Goal: Transaction & Acquisition: Purchase product/service

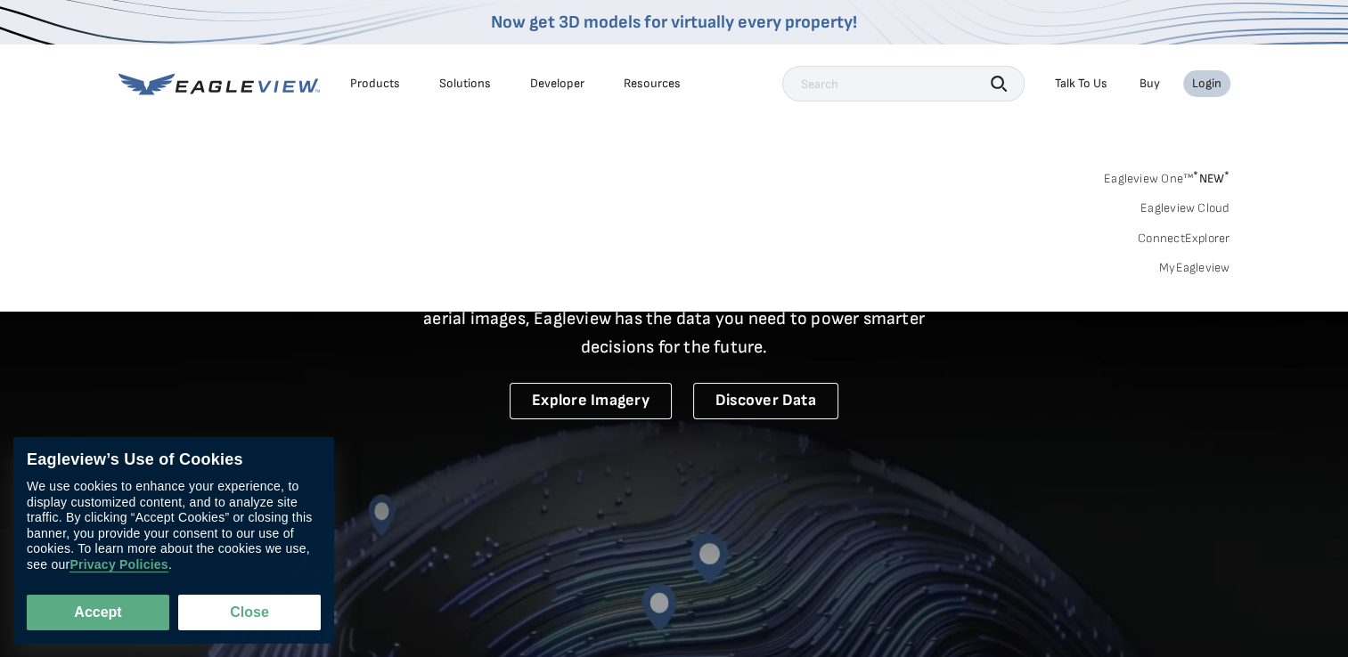
click at [1191, 268] on link "MyEagleview" at bounding box center [1194, 268] width 71 height 16
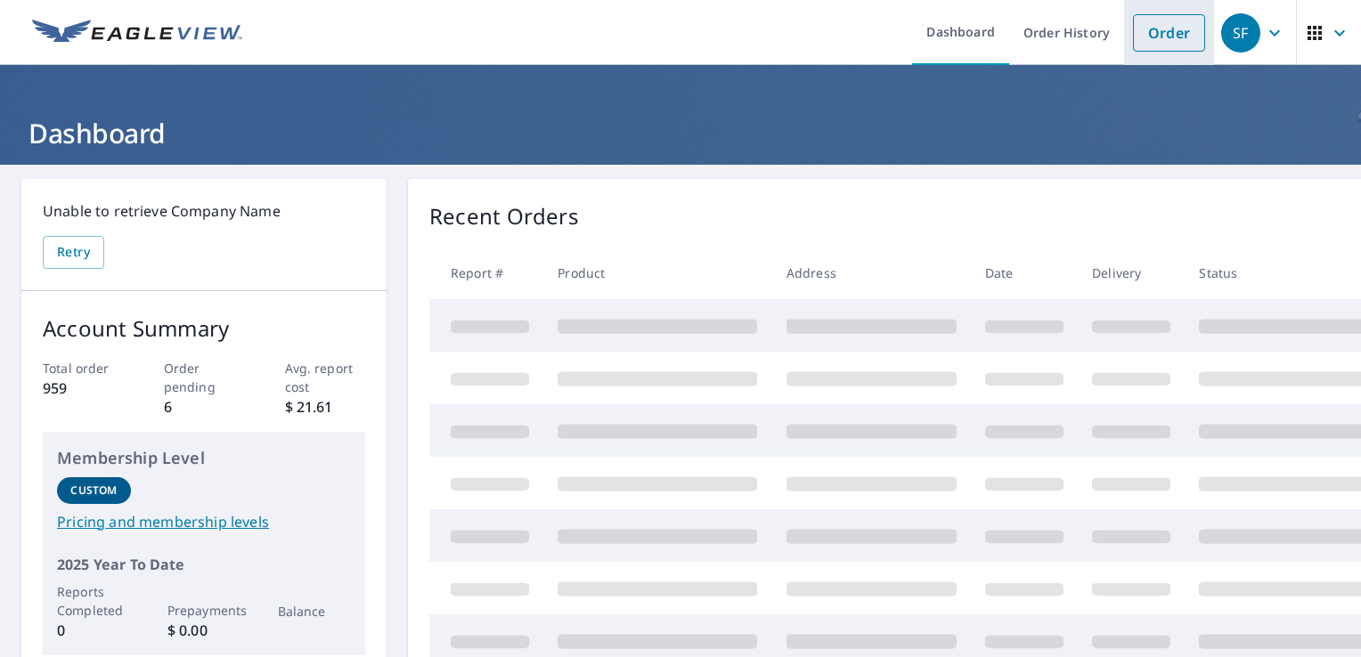
click at [1157, 31] on link "Order" at bounding box center [1169, 32] width 72 height 37
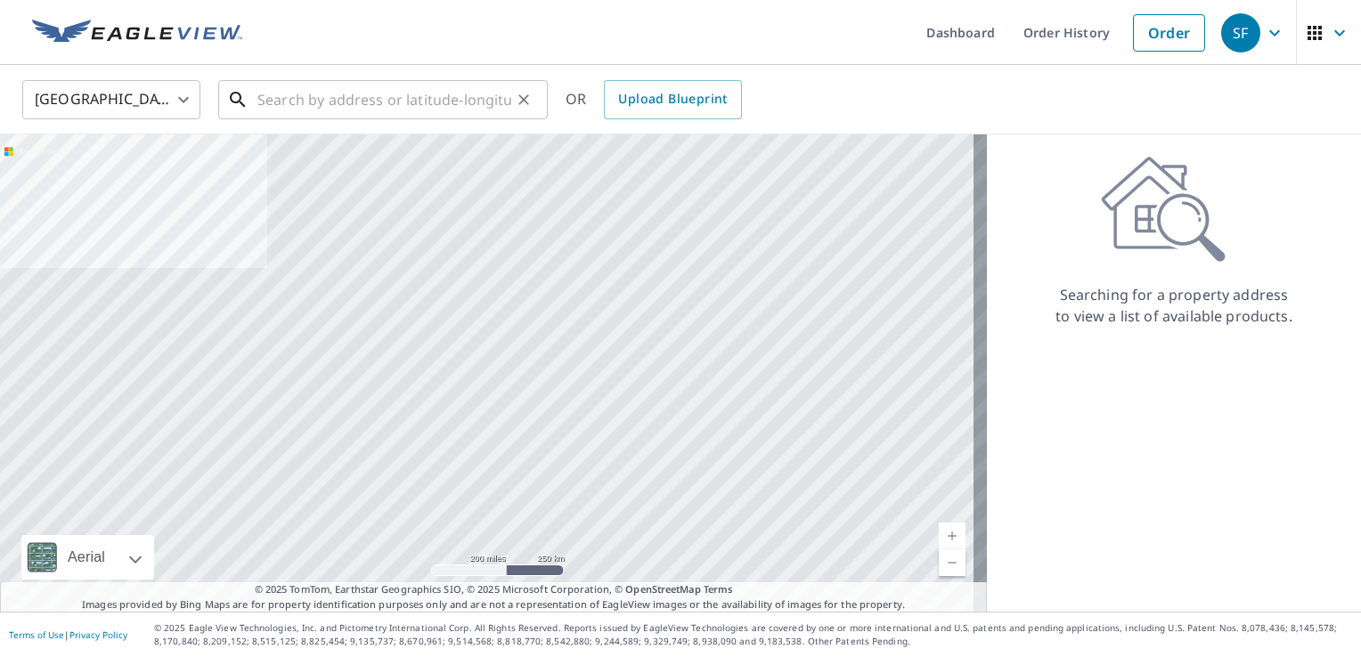
click at [306, 96] on input "text" at bounding box center [384, 100] width 254 height 50
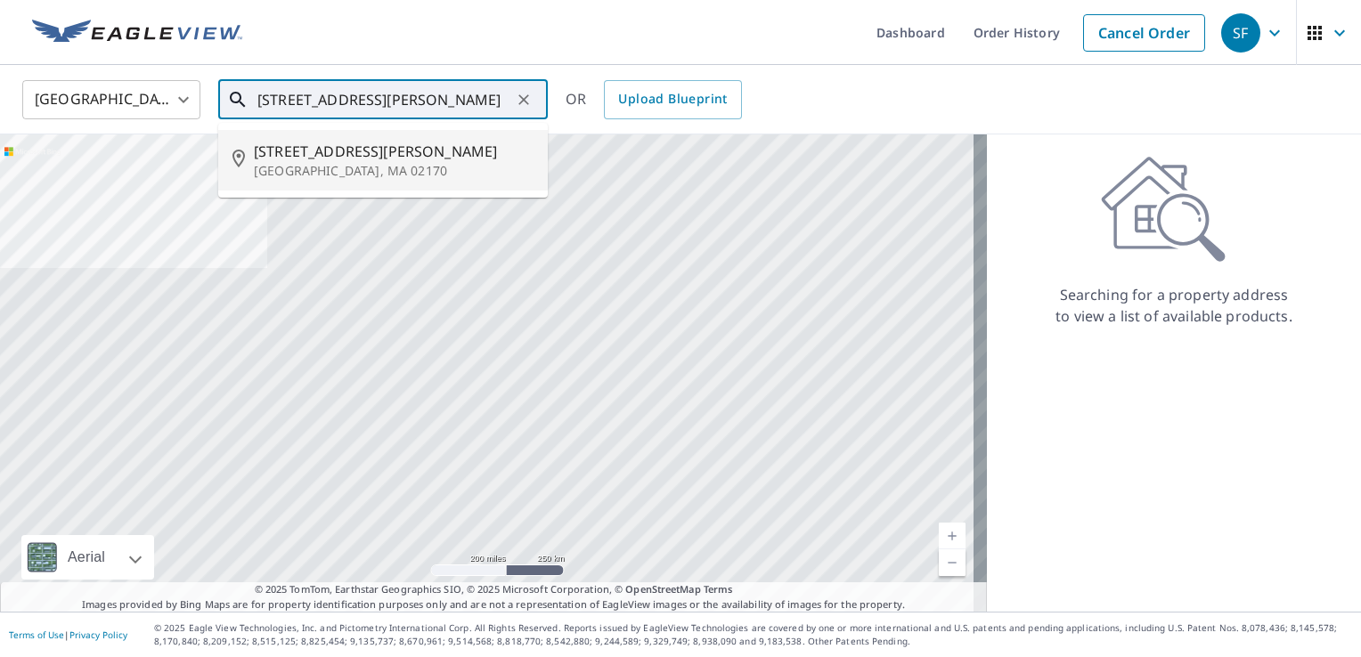
click at [317, 148] on span "113 Safford St" at bounding box center [394, 151] width 280 height 21
type input "113 Safford St Quincy, MA 02170"
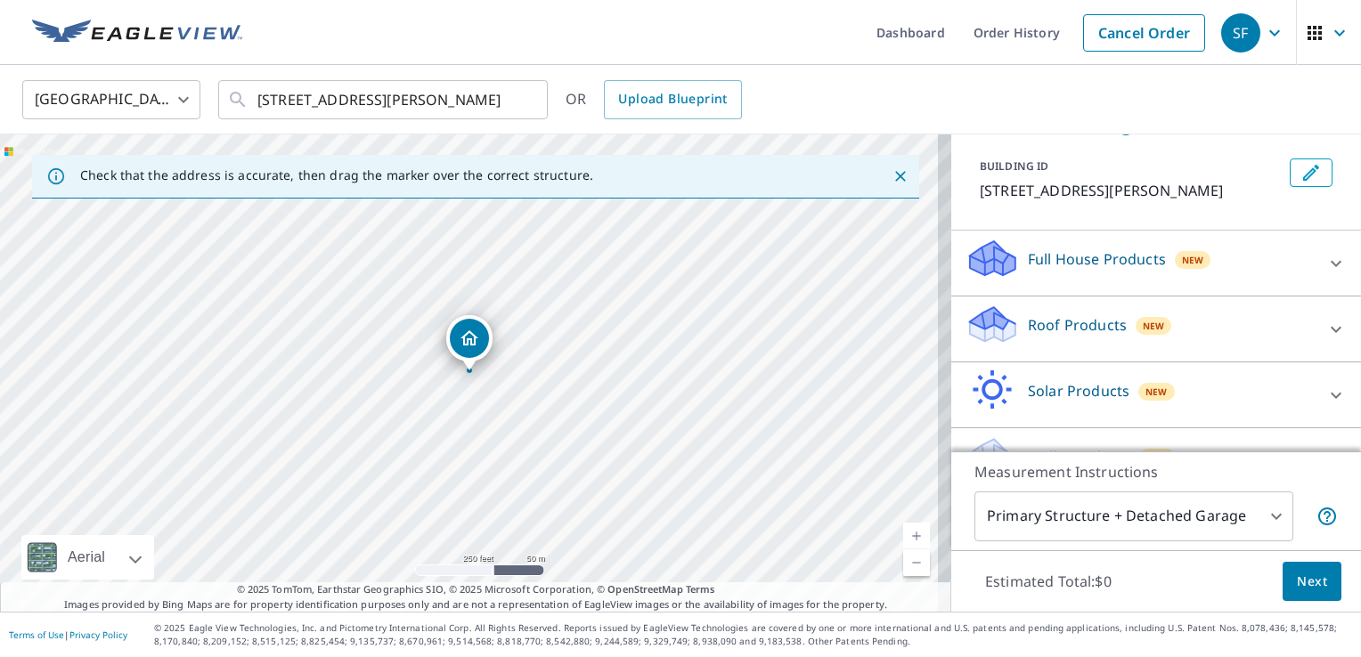
scroll to position [89, 0]
click at [1099, 329] on p "Roof Products" at bounding box center [1077, 324] width 99 height 21
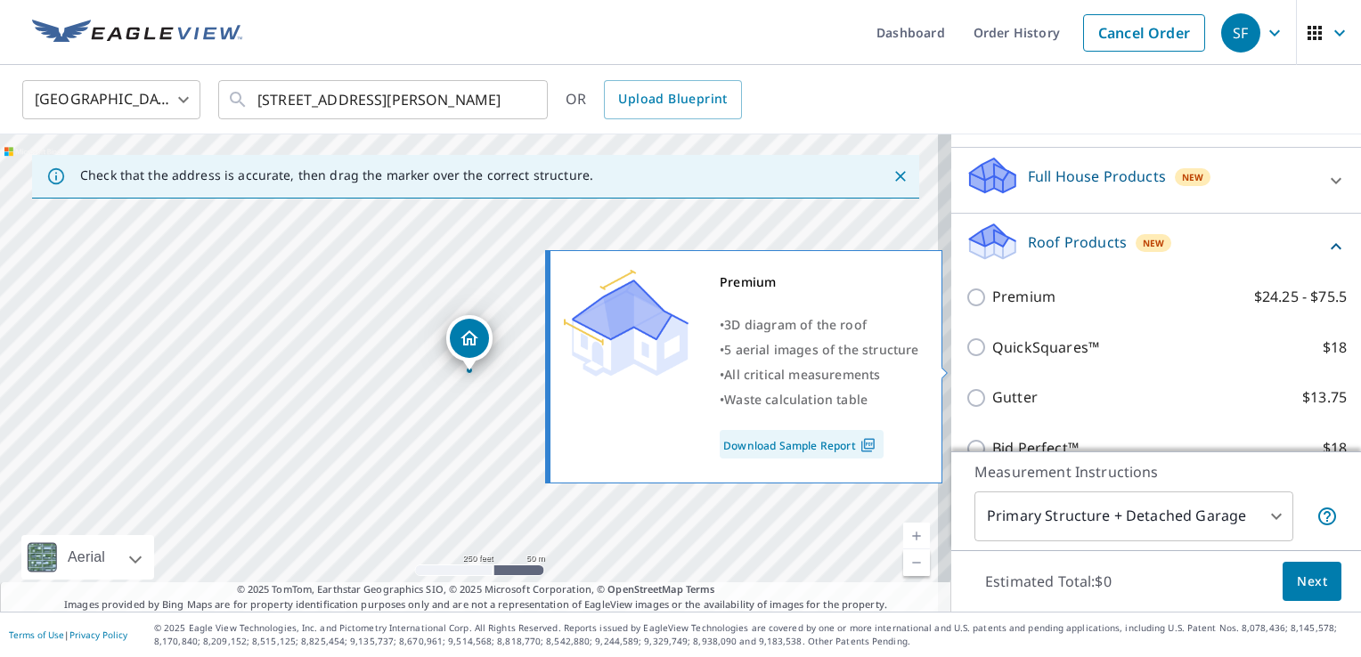
scroll to position [178, 0]
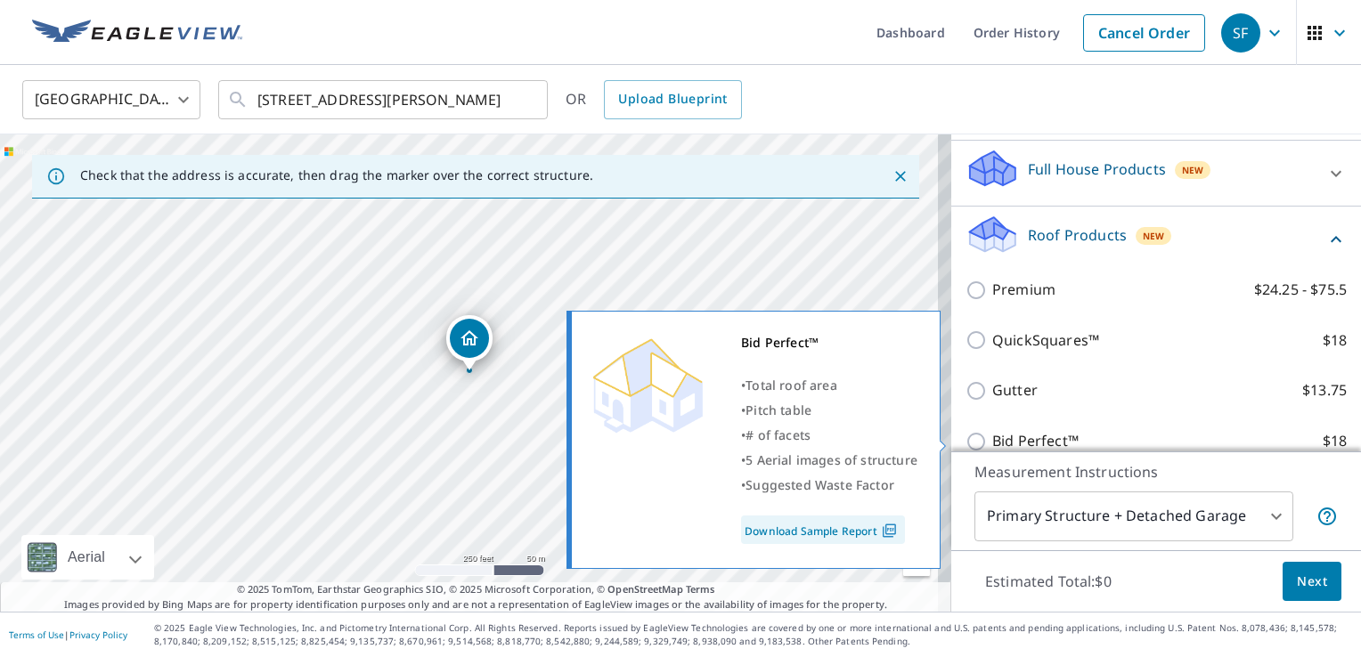
click at [1011, 438] on p "Bid Perfect™" at bounding box center [1035, 441] width 86 height 22
click at [992, 438] on input "Bid Perfect™ $18" at bounding box center [979, 441] width 27 height 21
checkbox input "true"
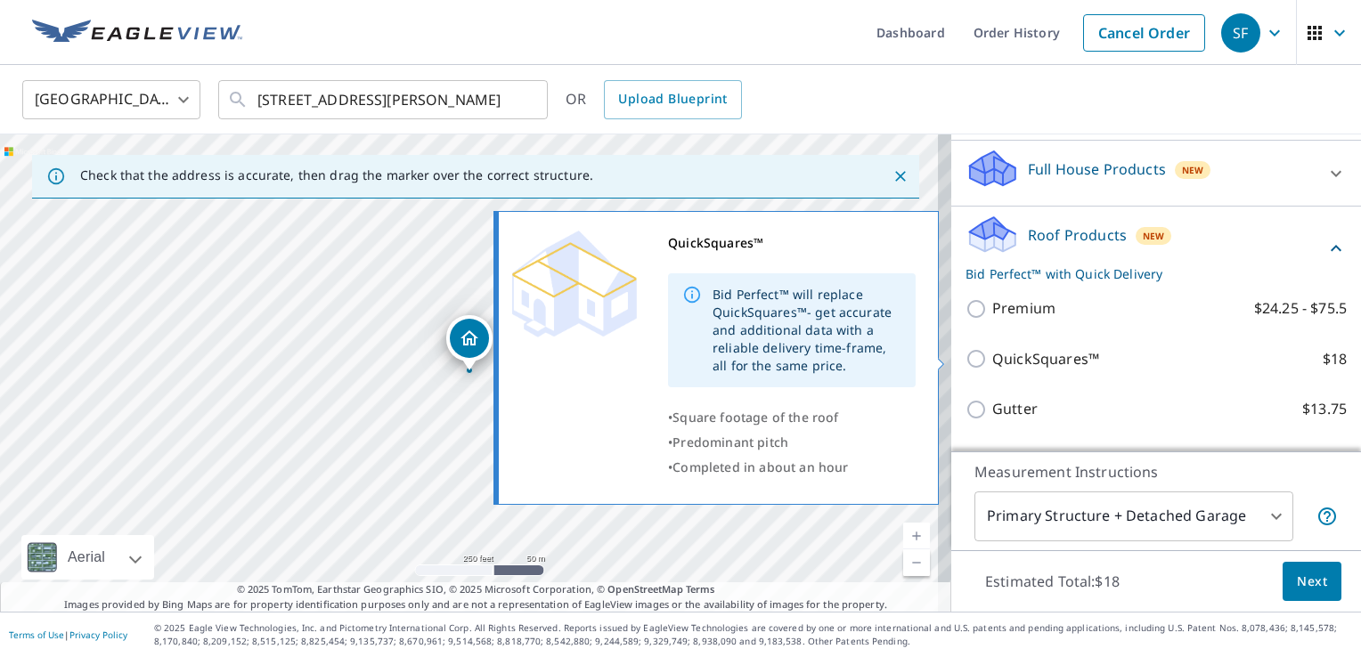
click at [1070, 355] on p "QuickSquares™" at bounding box center [1045, 359] width 107 height 22
click at [992, 355] on input "QuickSquares™ $18" at bounding box center [979, 358] width 27 height 21
checkbox input "true"
checkbox input "false"
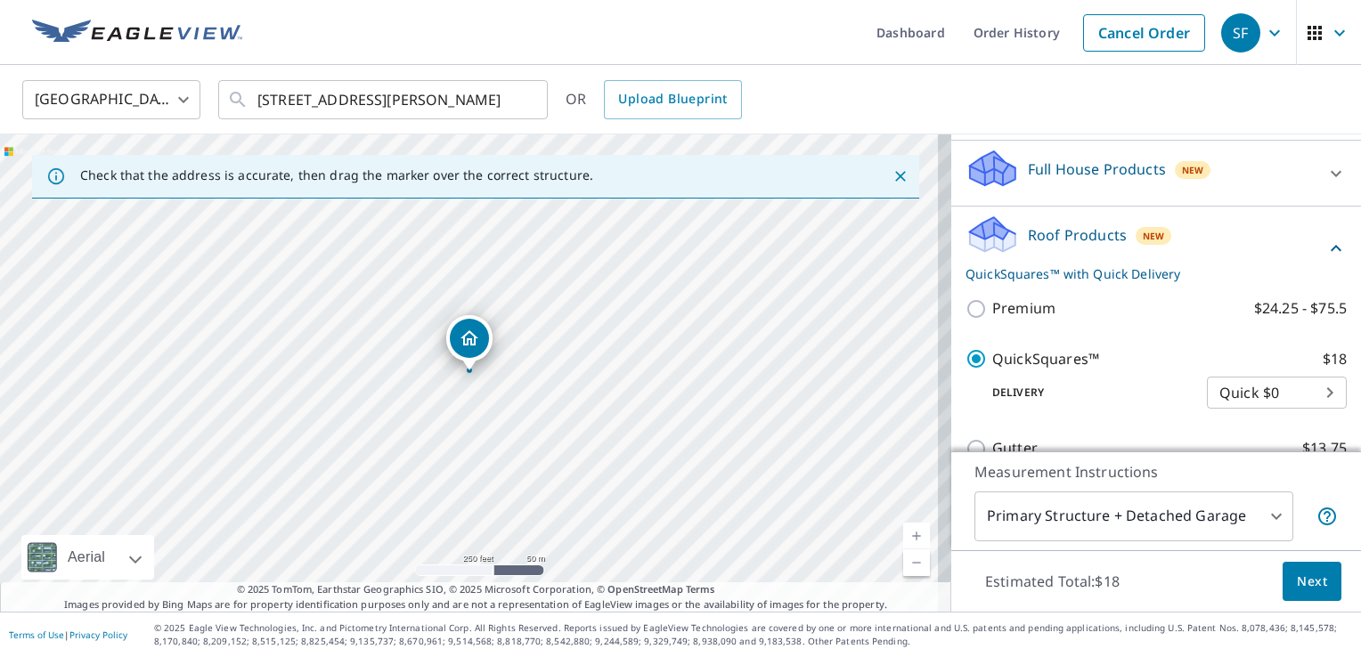
click at [1302, 588] on span "Next" at bounding box center [1312, 582] width 30 height 22
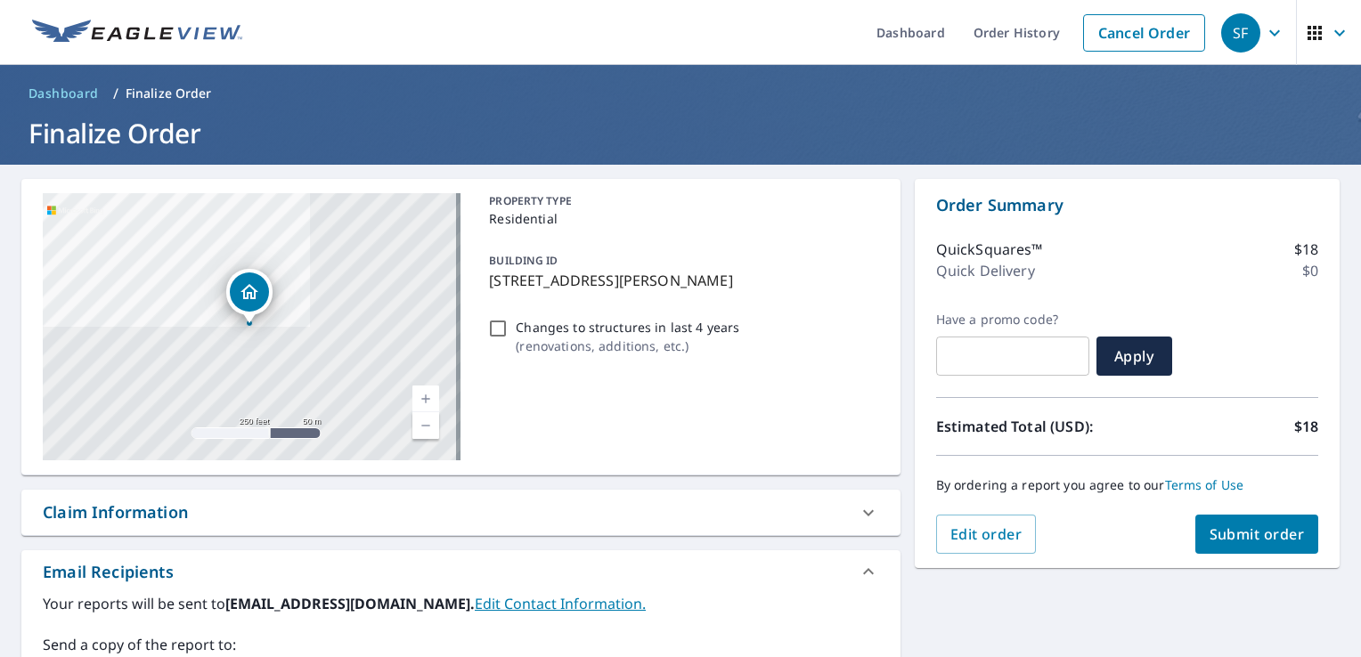
click at [1244, 537] on span "Submit order" at bounding box center [1257, 535] width 95 height 20
